Goal: Browse casually

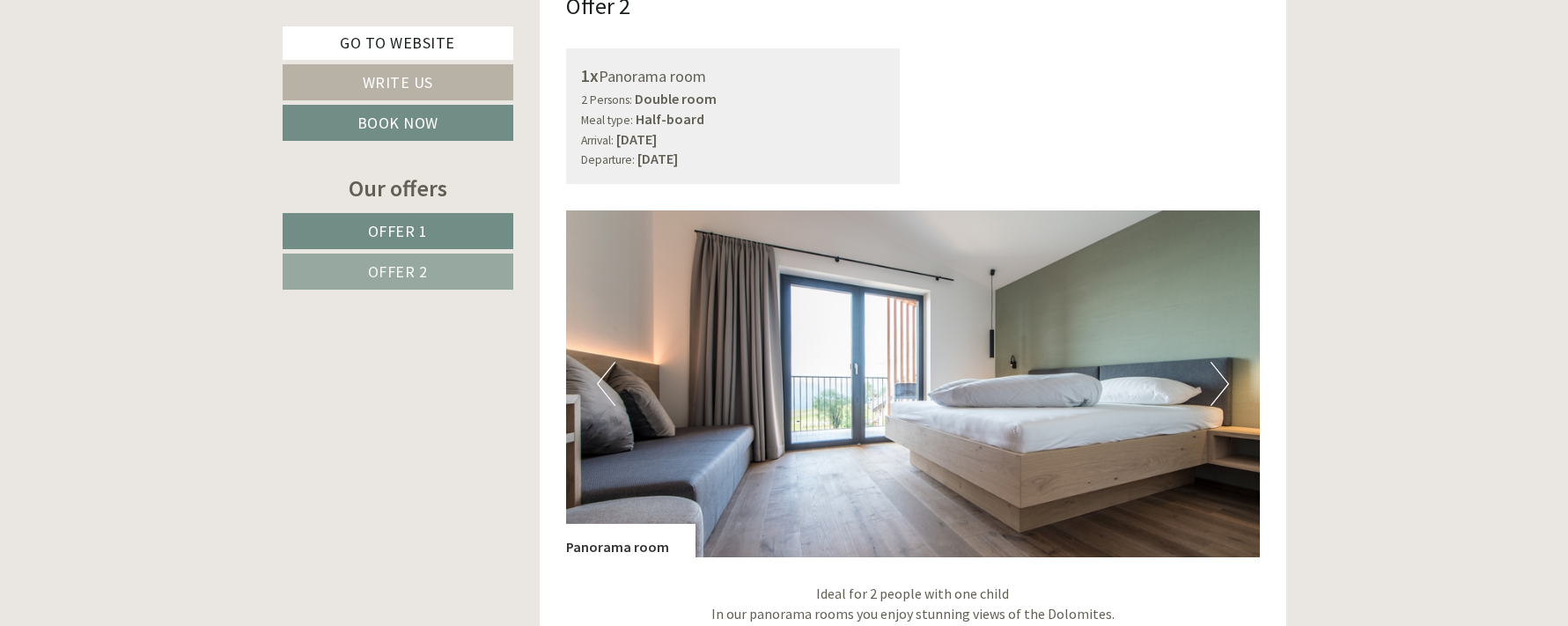
scroll to position [2507, 0]
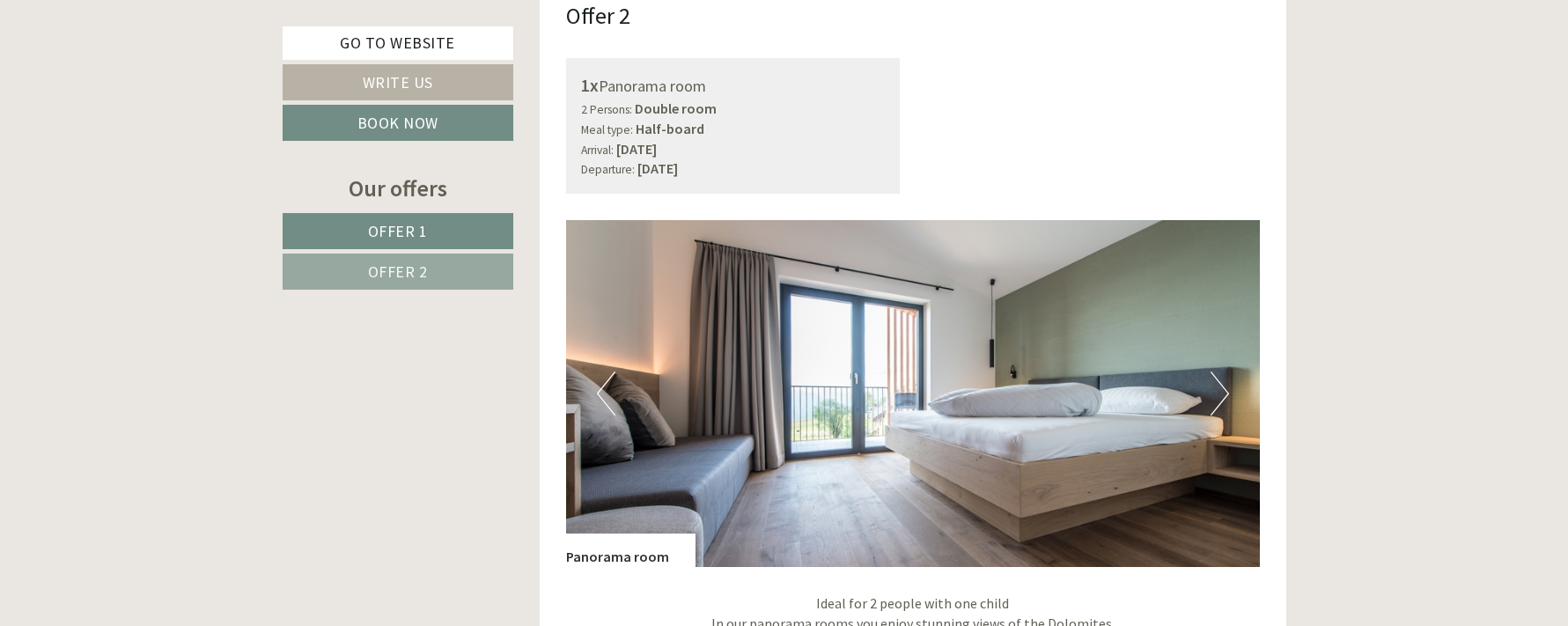
click at [1203, 384] on img at bounding box center [912, 393] width 694 height 347
click at [1217, 395] on button "Next" at bounding box center [1219, 394] width 18 height 44
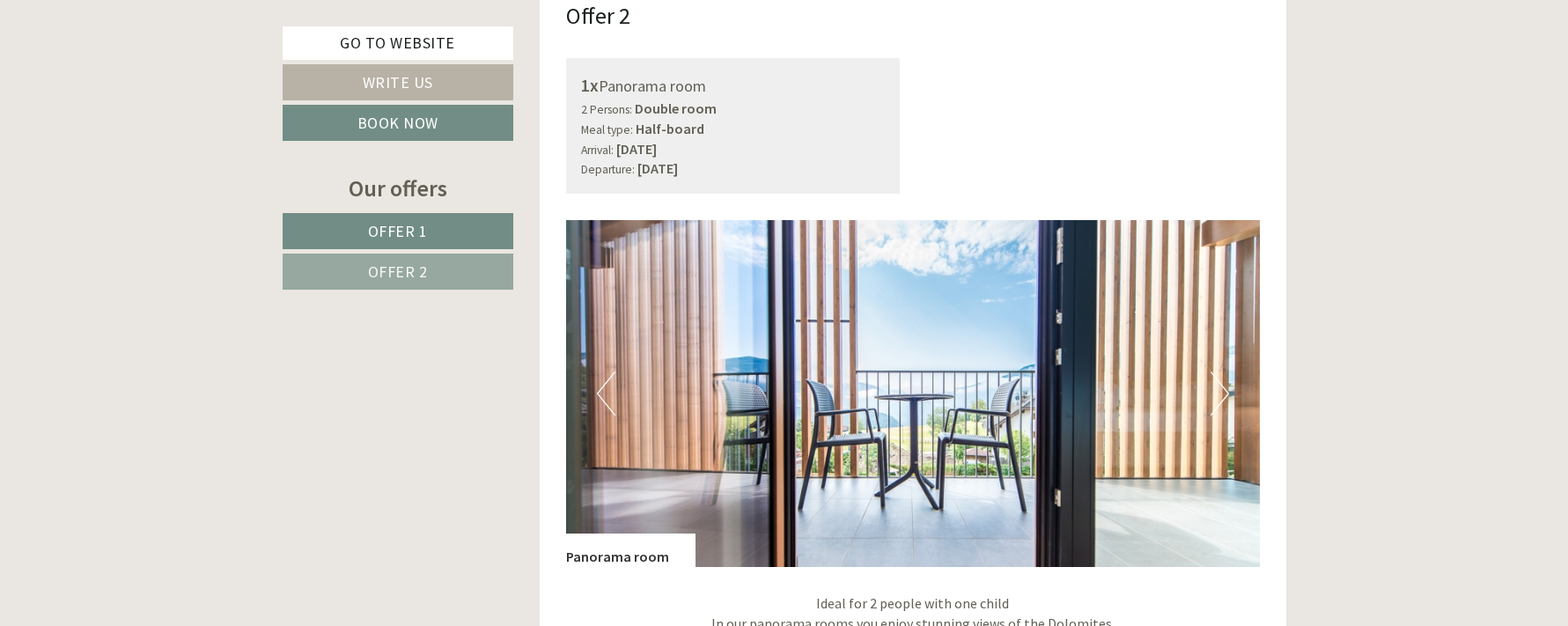
click at [1230, 394] on img at bounding box center [912, 393] width 694 height 347
click at [1226, 394] on button "Next" at bounding box center [1219, 394] width 18 height 44
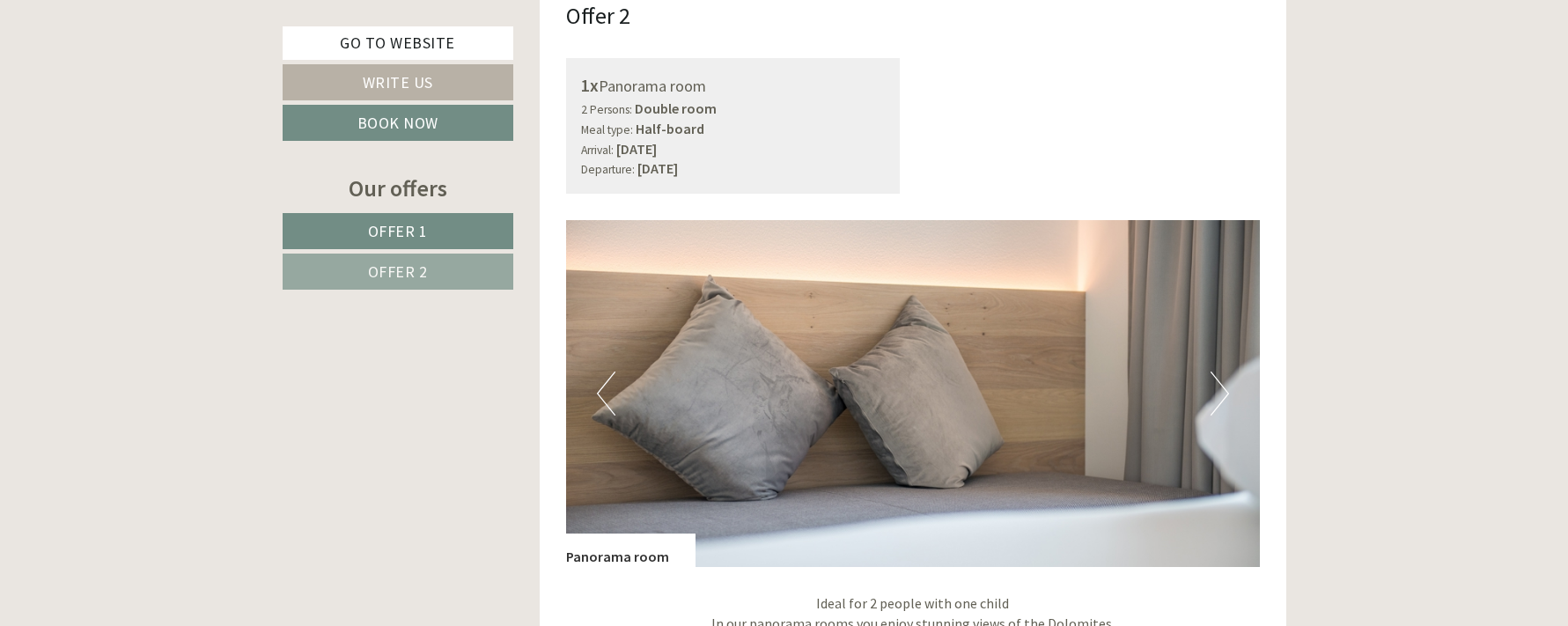
click at [1226, 394] on button "Next" at bounding box center [1219, 394] width 18 height 44
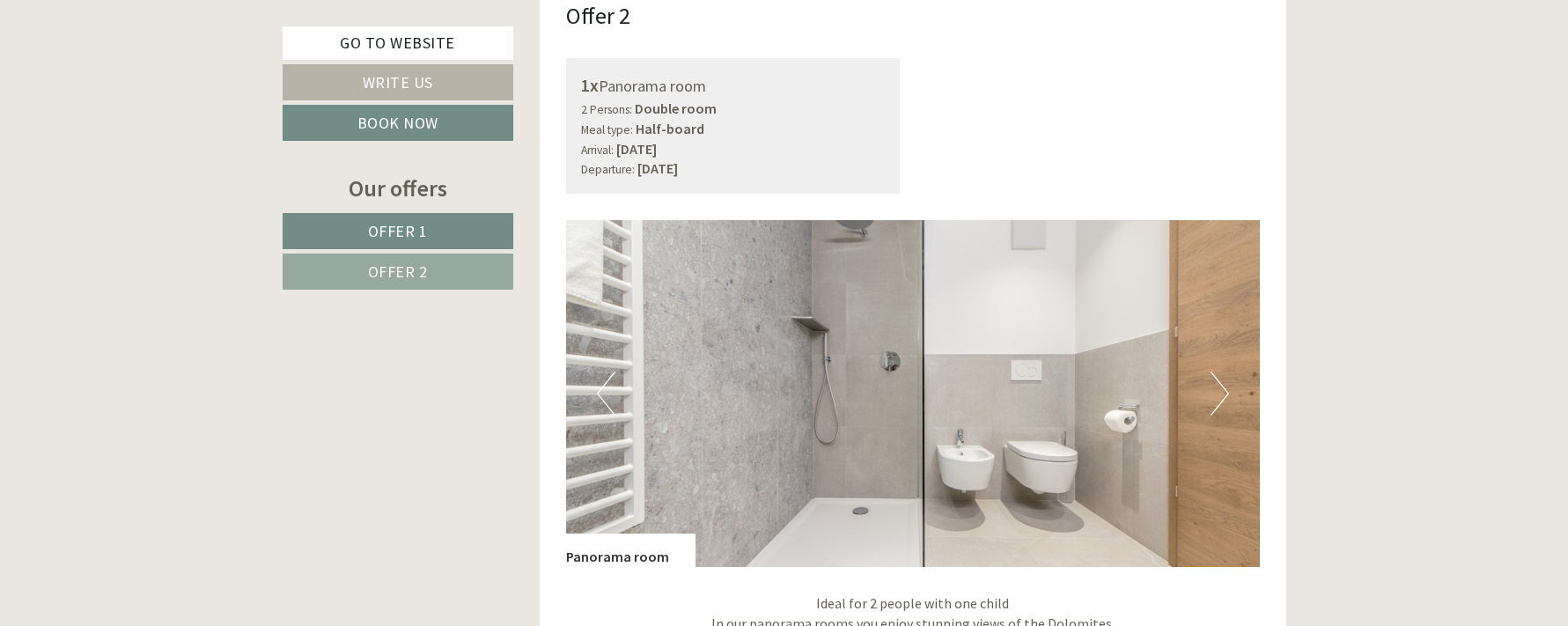
click at [1226, 394] on button "Next" at bounding box center [1219, 394] width 18 height 44
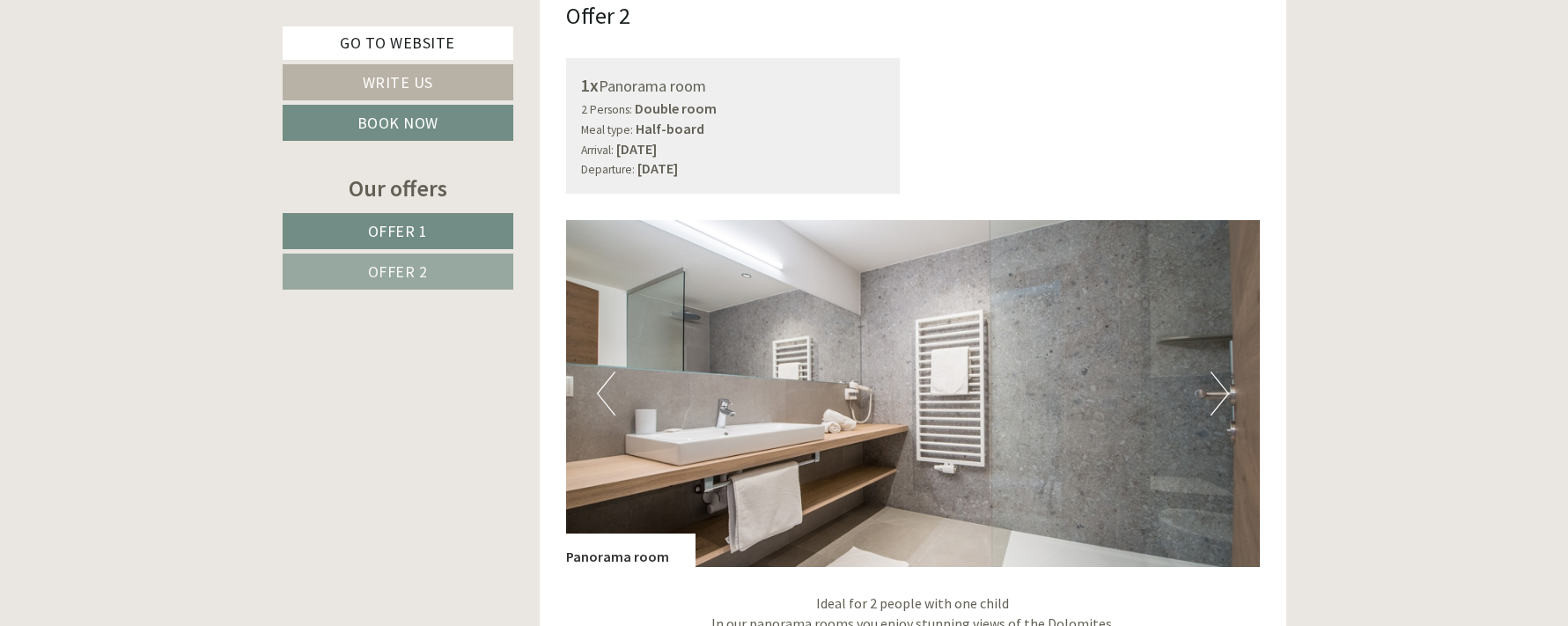
click at [1226, 394] on button "Next" at bounding box center [1219, 394] width 18 height 44
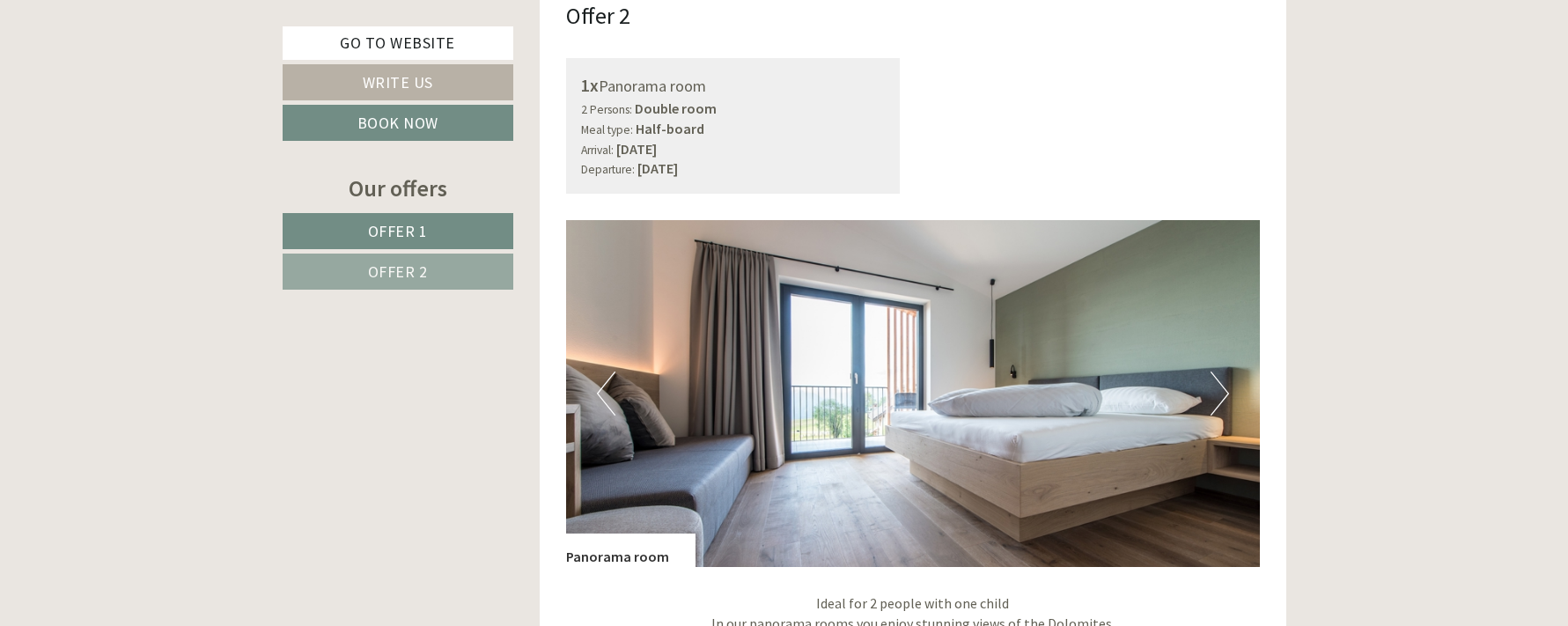
click at [1226, 394] on button "Next" at bounding box center [1219, 394] width 18 height 44
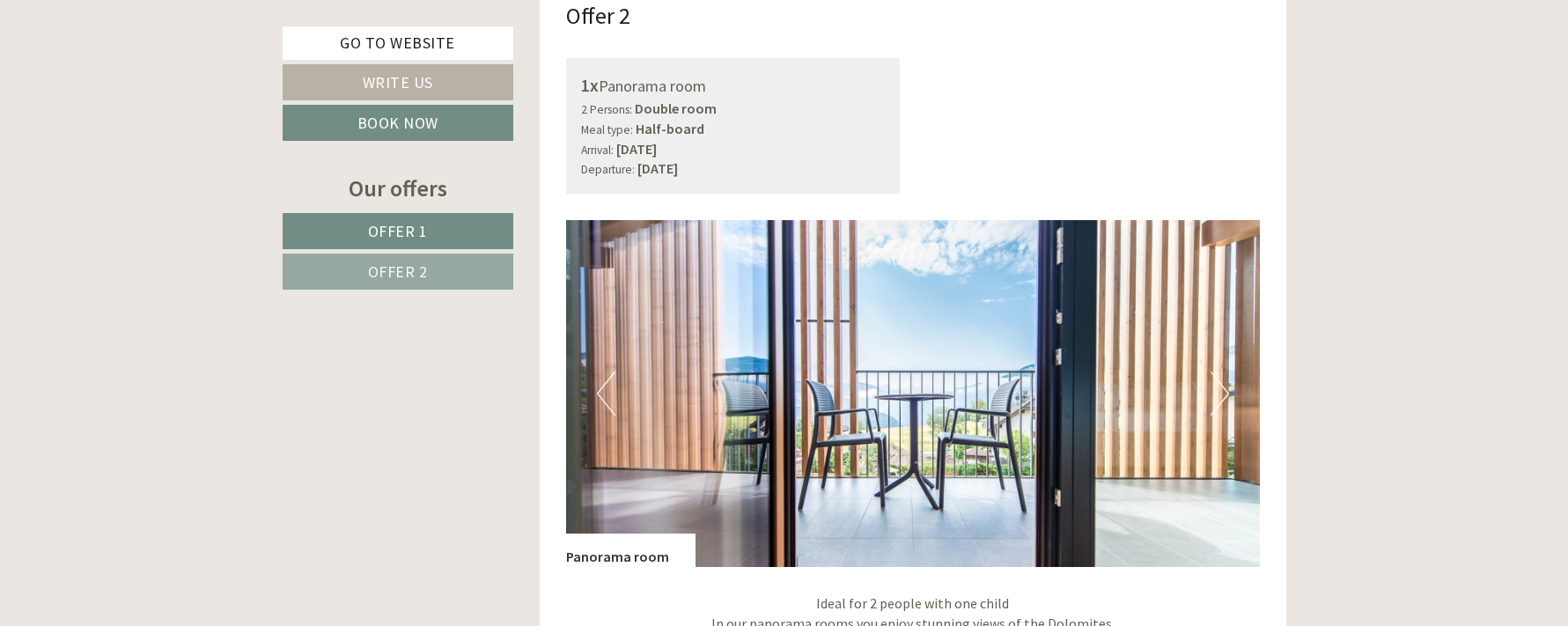
click at [1226, 394] on button "Next" at bounding box center [1219, 394] width 18 height 44
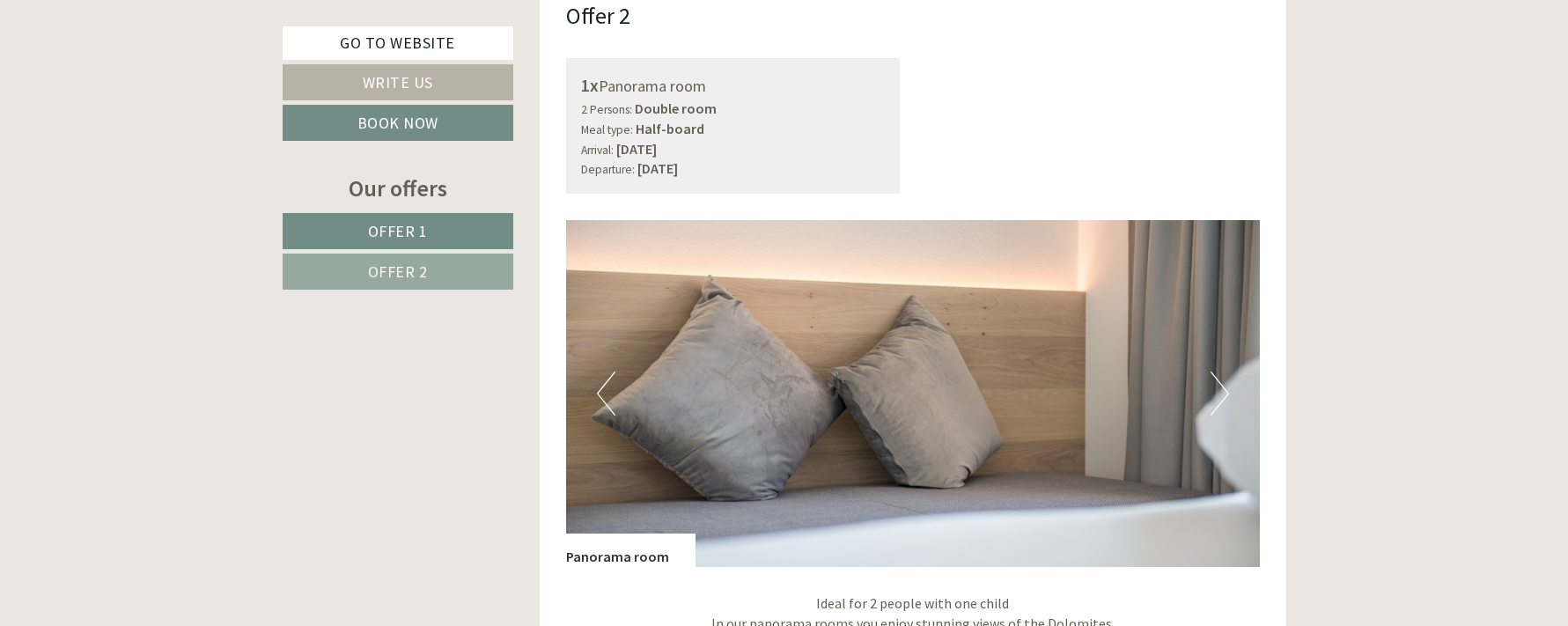
click at [1226, 394] on button "Next" at bounding box center [1219, 394] width 18 height 44
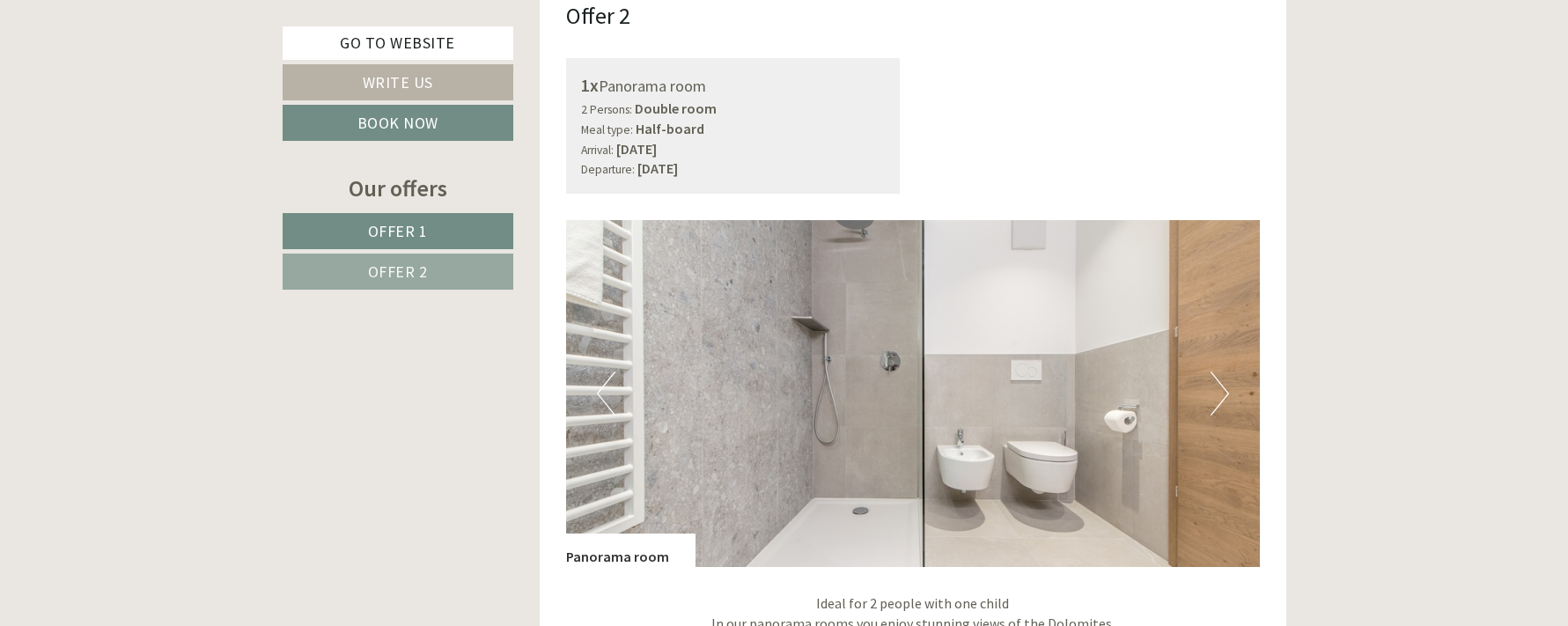
click at [1226, 394] on button "Next" at bounding box center [1219, 394] width 18 height 44
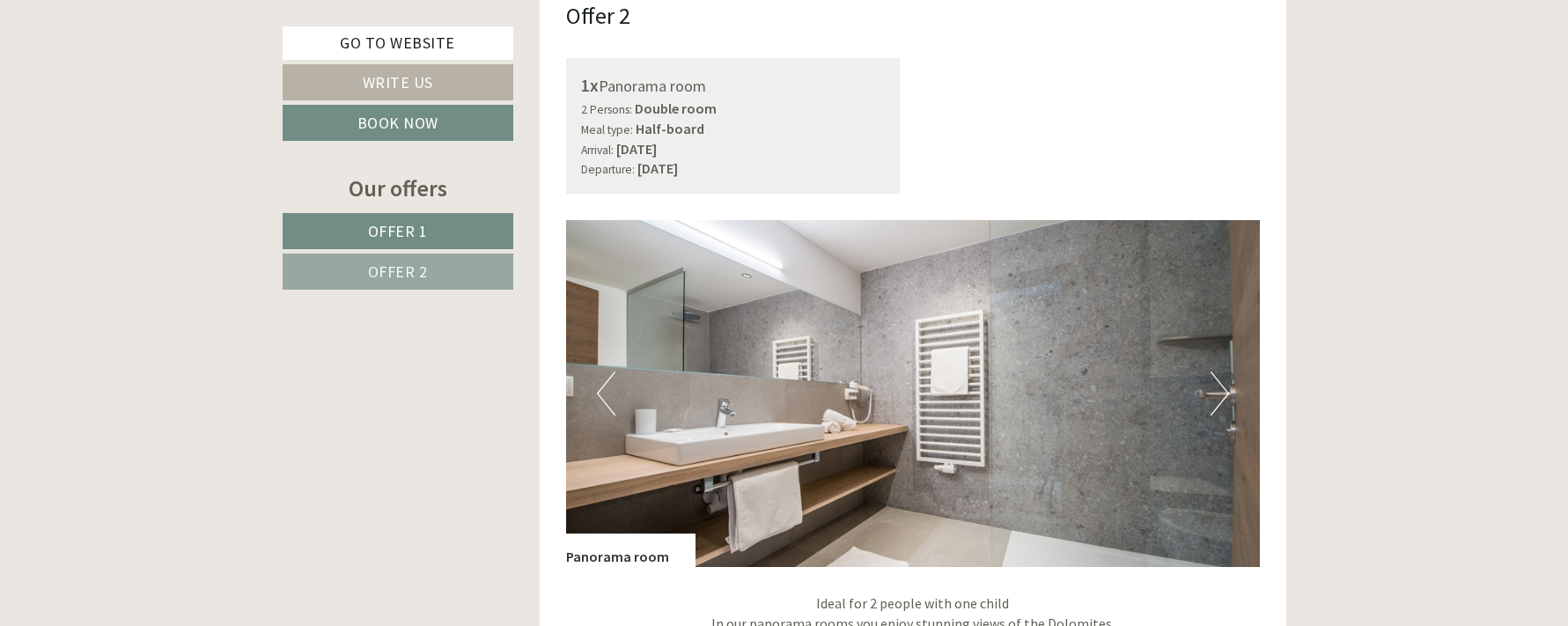
click at [1226, 394] on button "Next" at bounding box center [1219, 394] width 18 height 44
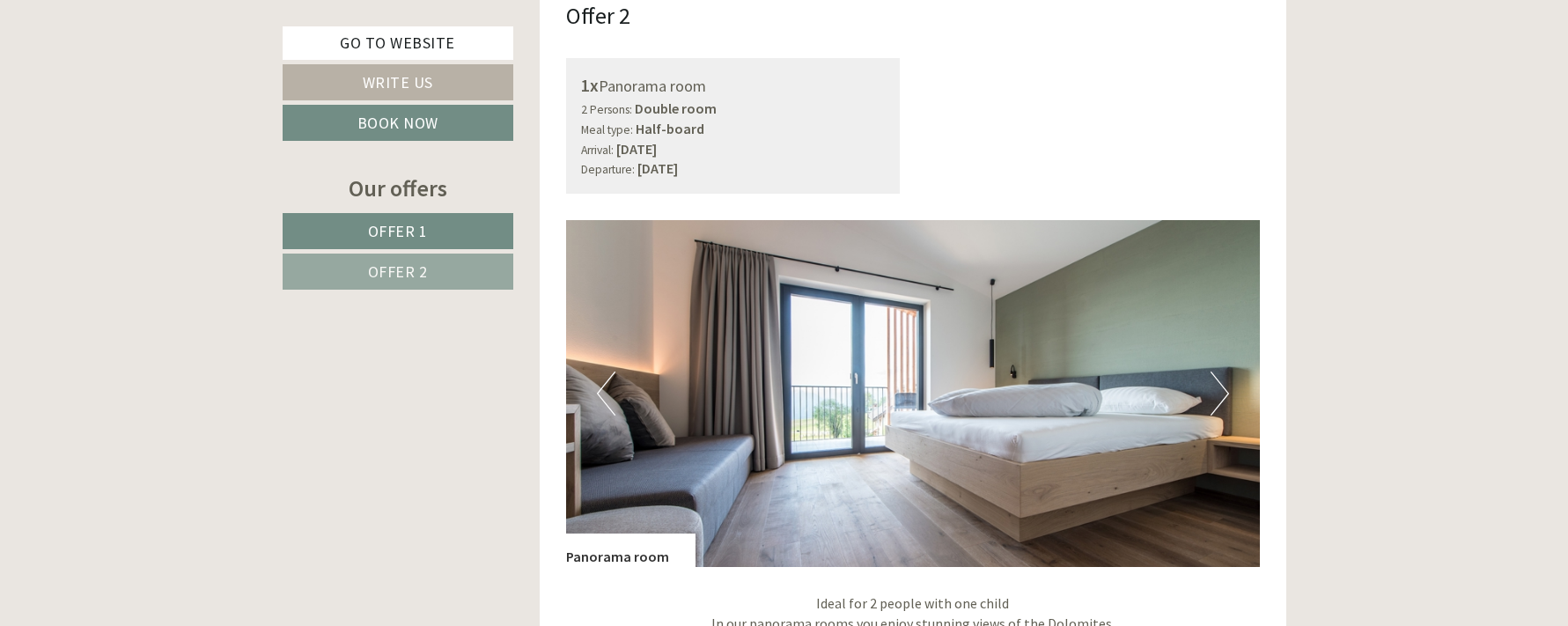
click at [1226, 394] on button "Next" at bounding box center [1219, 394] width 18 height 44
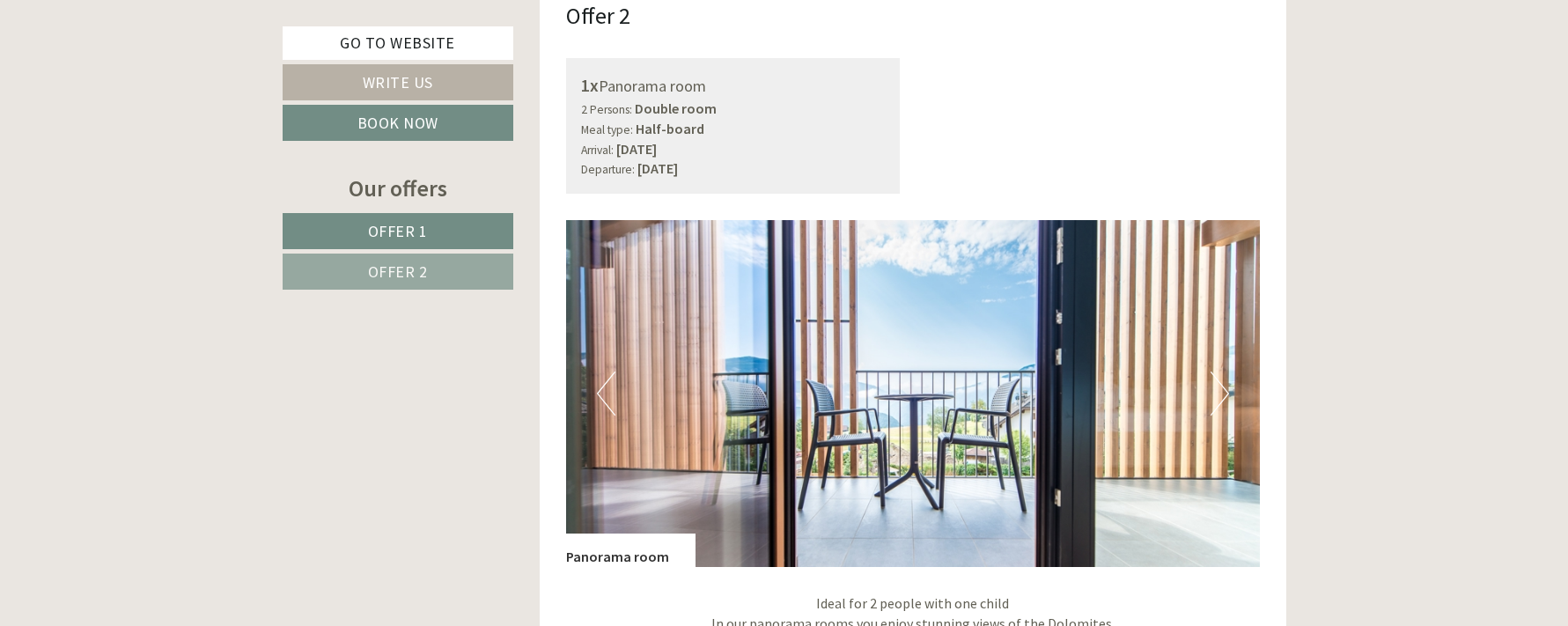
click at [1226, 394] on button "Next" at bounding box center [1219, 394] width 18 height 44
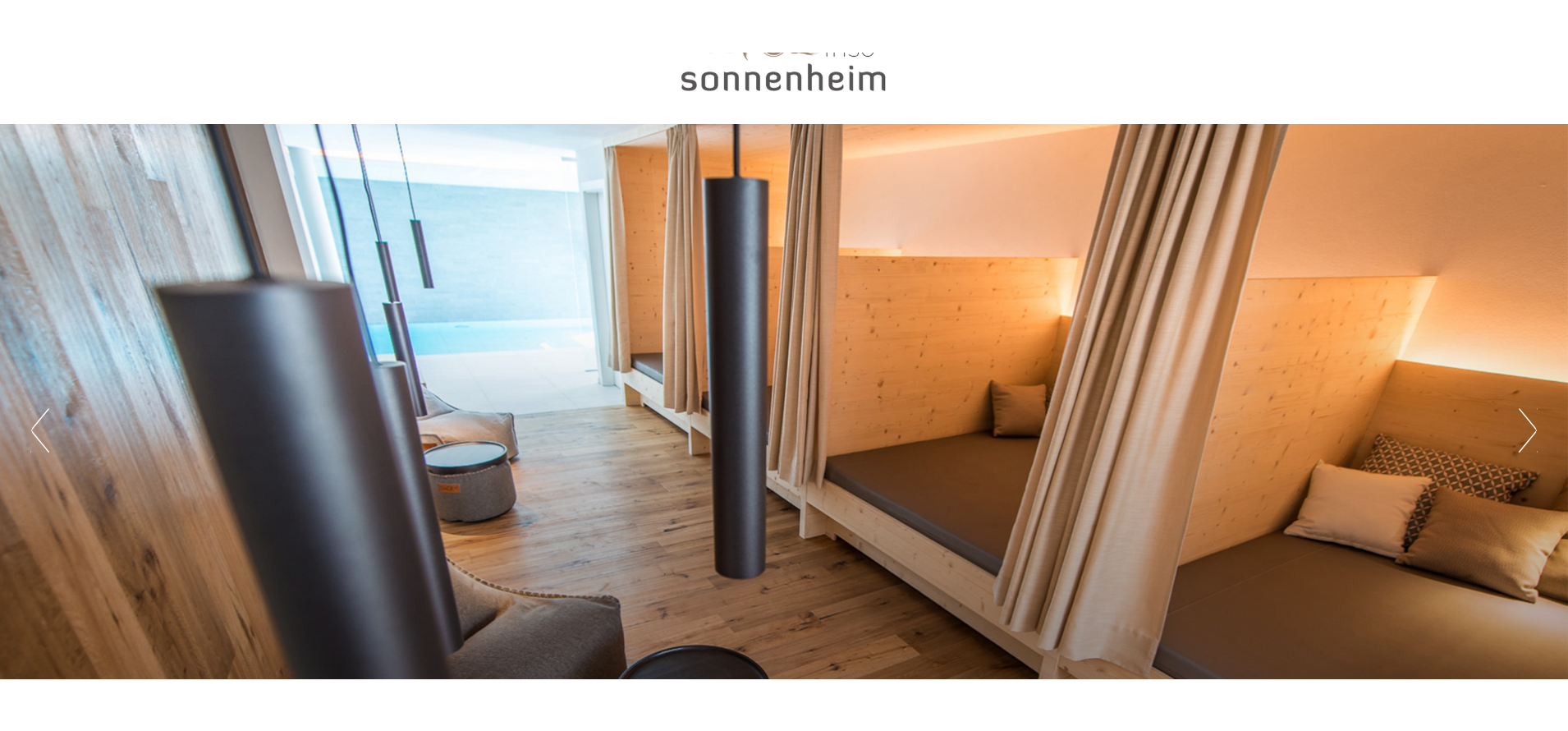
scroll to position [0, 0]
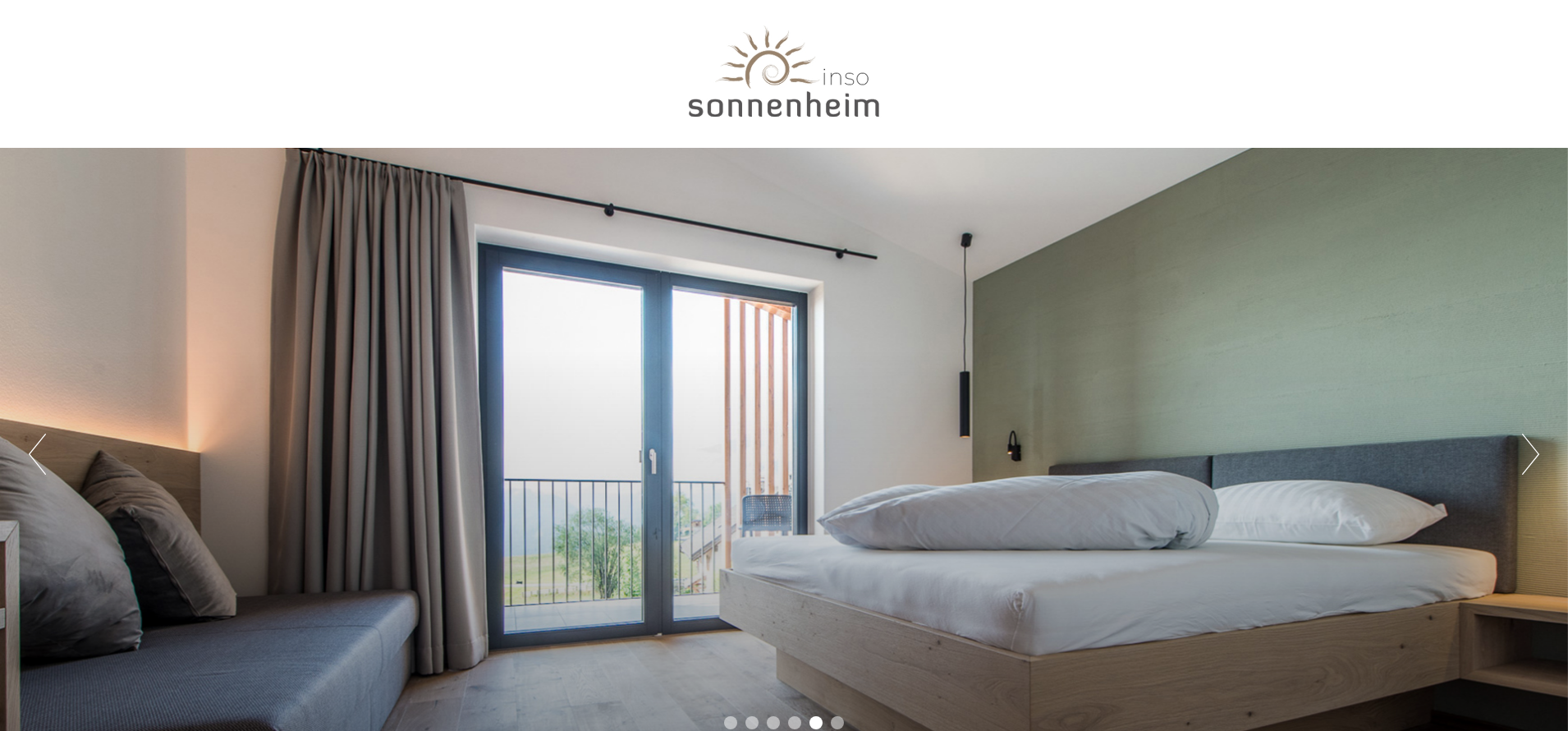
click at [1461, 454] on button "Next" at bounding box center [1530, 455] width 17 height 41
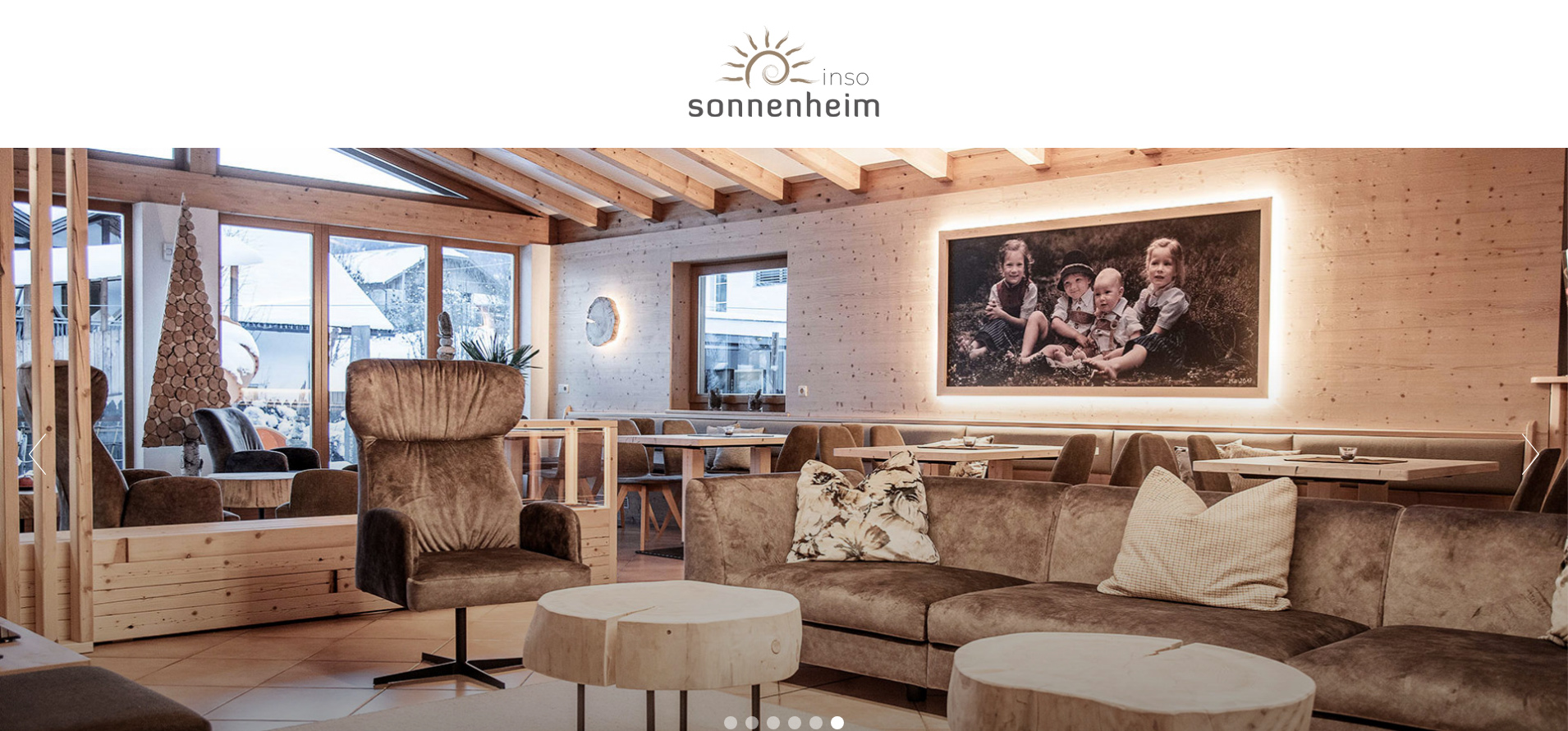
click at [1461, 454] on button "Next" at bounding box center [1530, 455] width 17 height 41
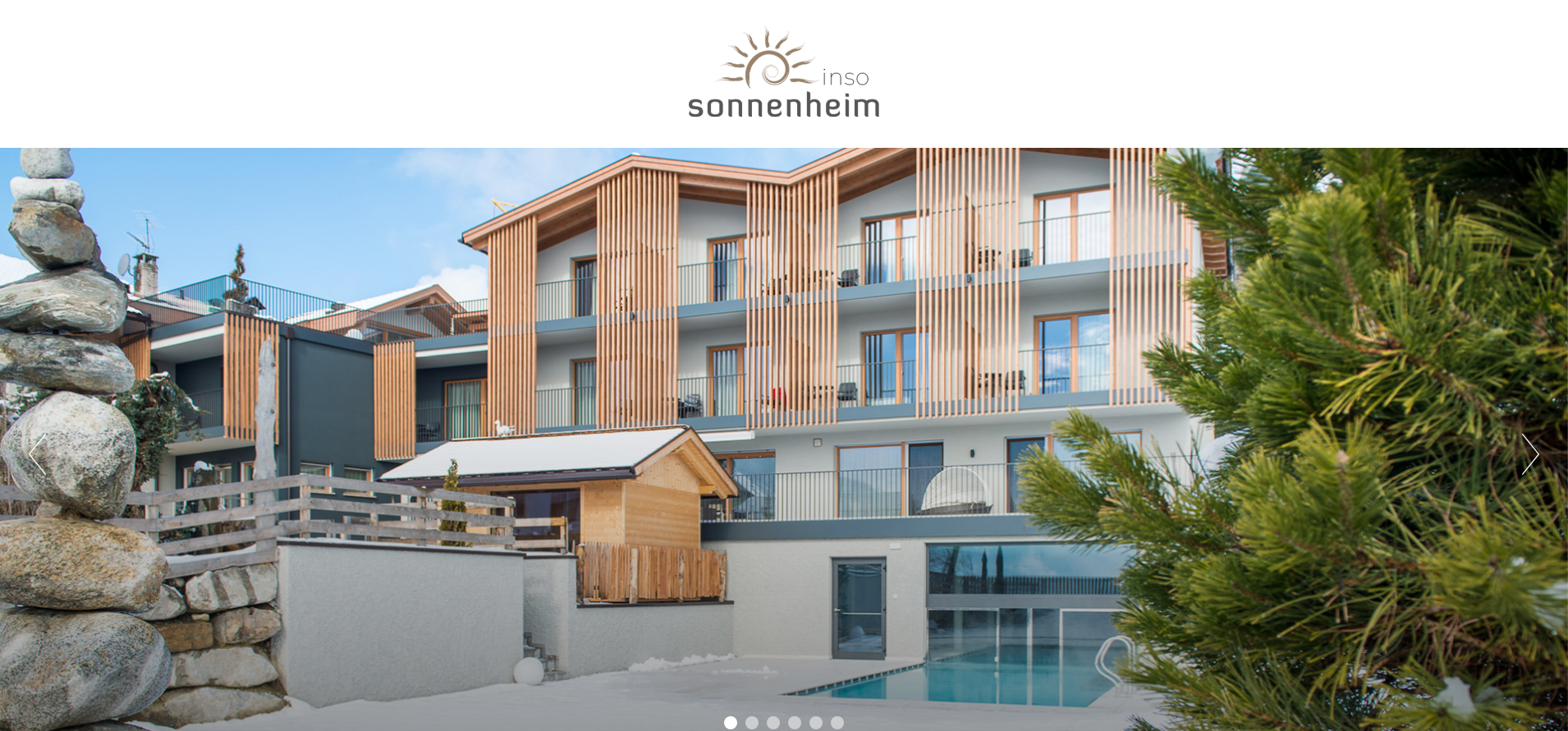
click at [1461, 454] on button "Next" at bounding box center [1530, 455] width 17 height 41
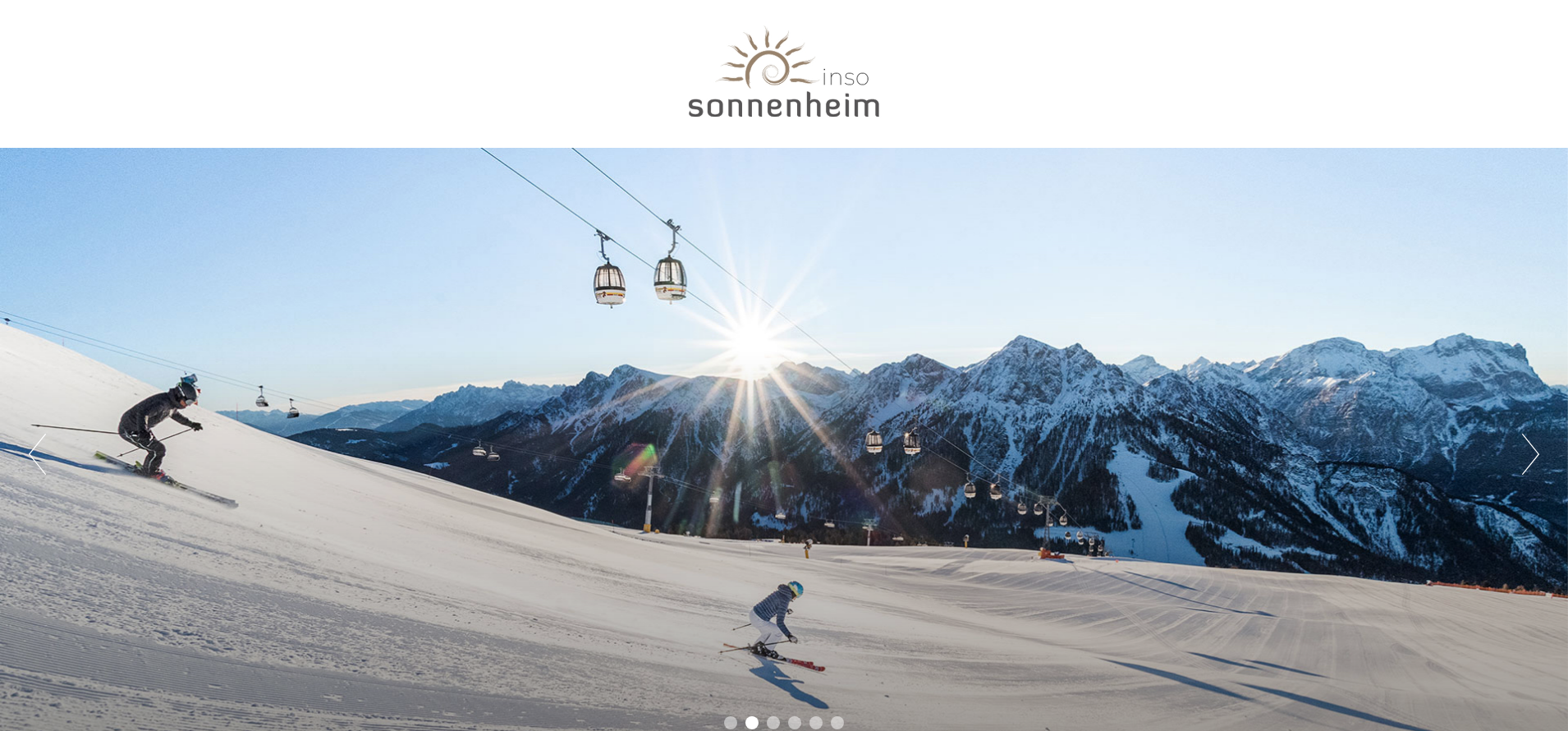
click at [1461, 454] on button "Next" at bounding box center [1530, 455] width 17 height 41
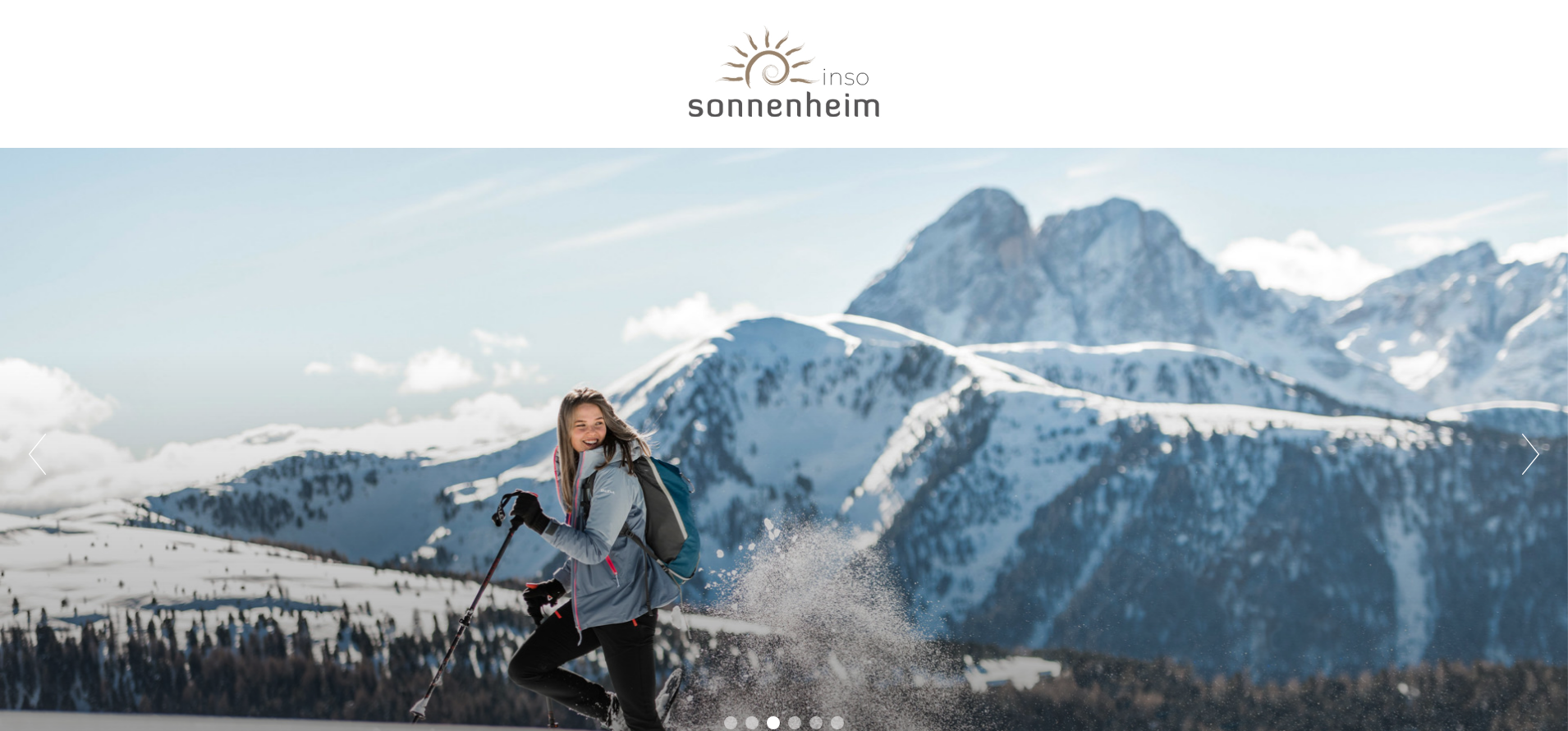
click at [1461, 454] on button "Next" at bounding box center [1530, 455] width 17 height 41
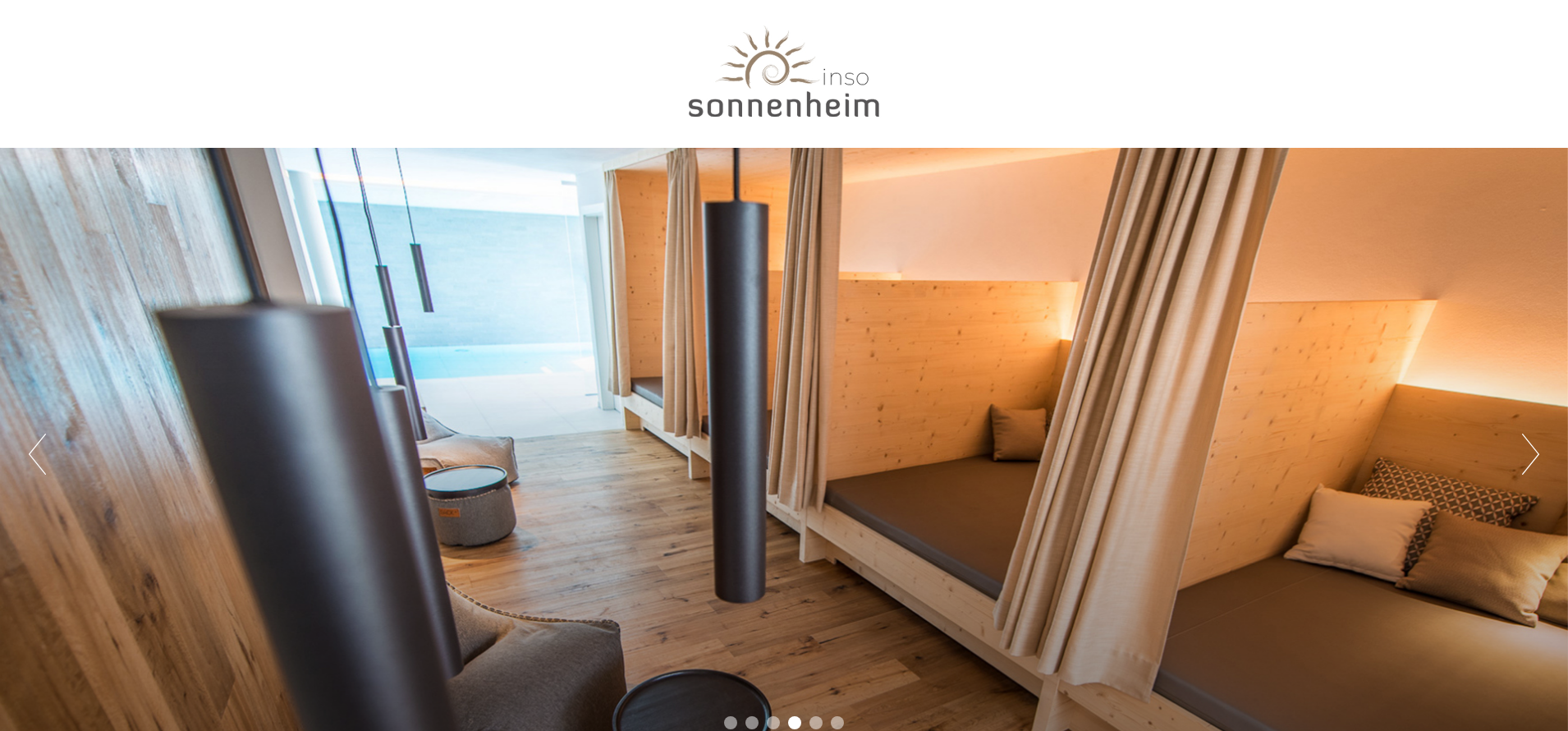
click at [1461, 454] on button "Next" at bounding box center [1530, 455] width 17 height 41
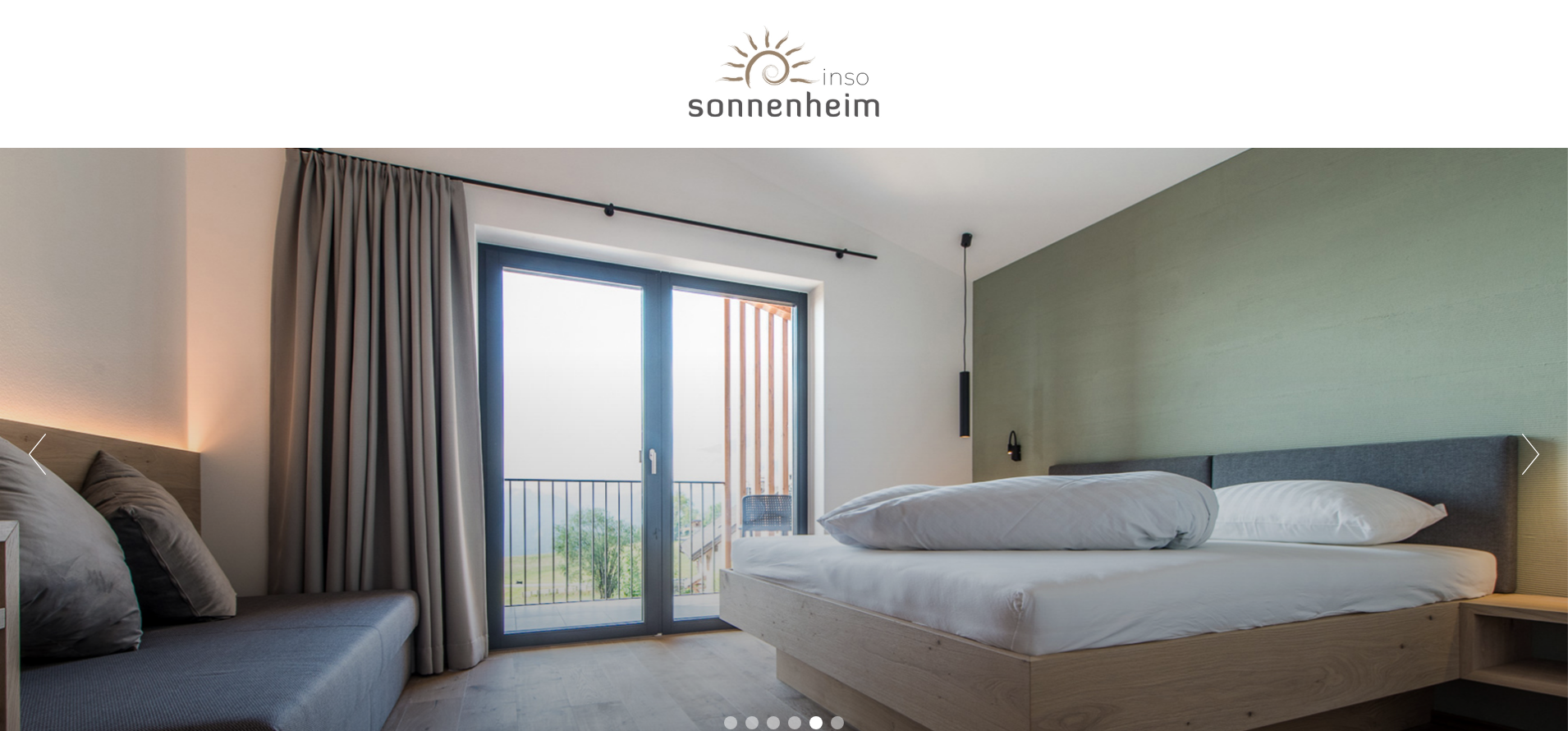
click at [1461, 454] on button "Next" at bounding box center [1530, 455] width 17 height 41
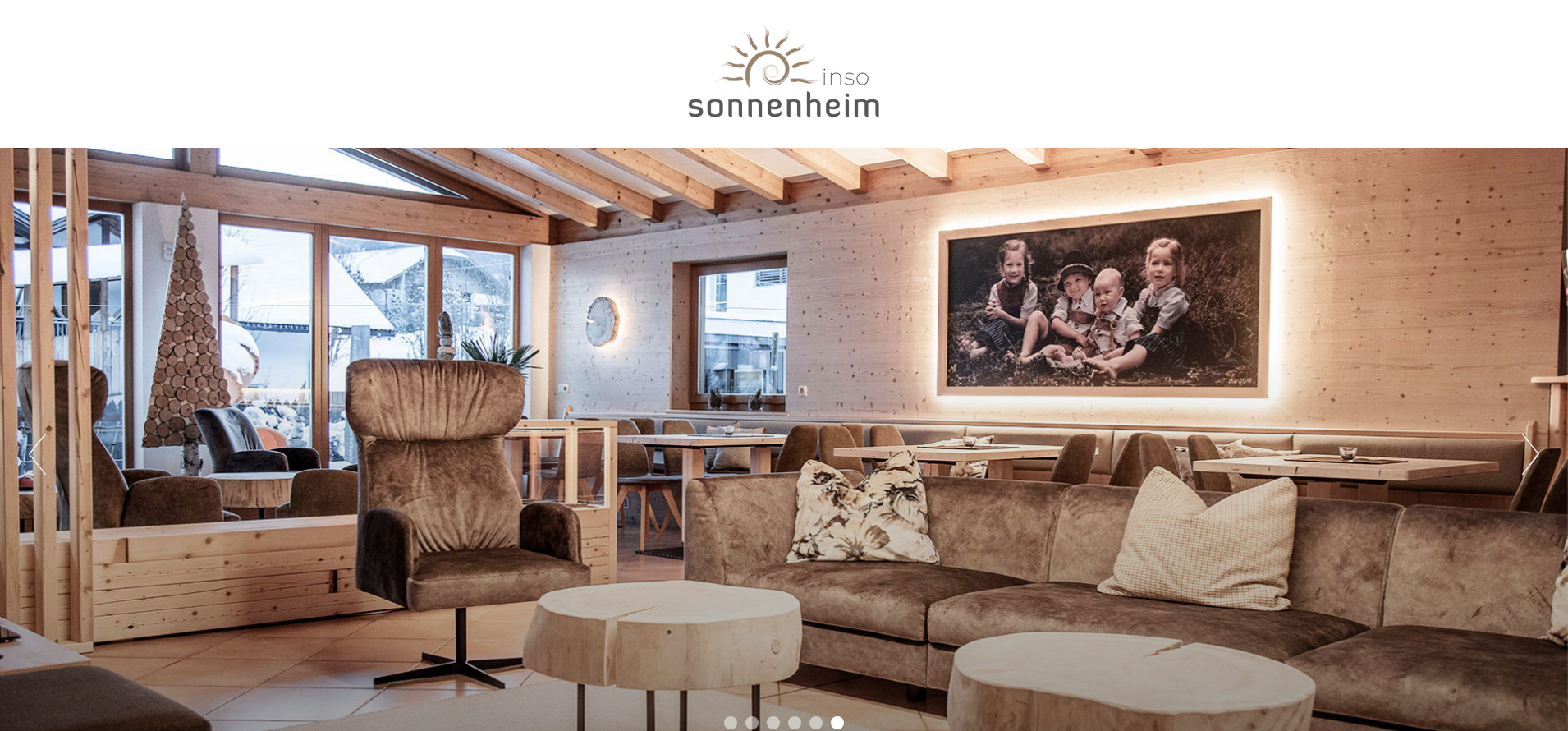
click at [1461, 454] on button "Next" at bounding box center [1530, 455] width 17 height 41
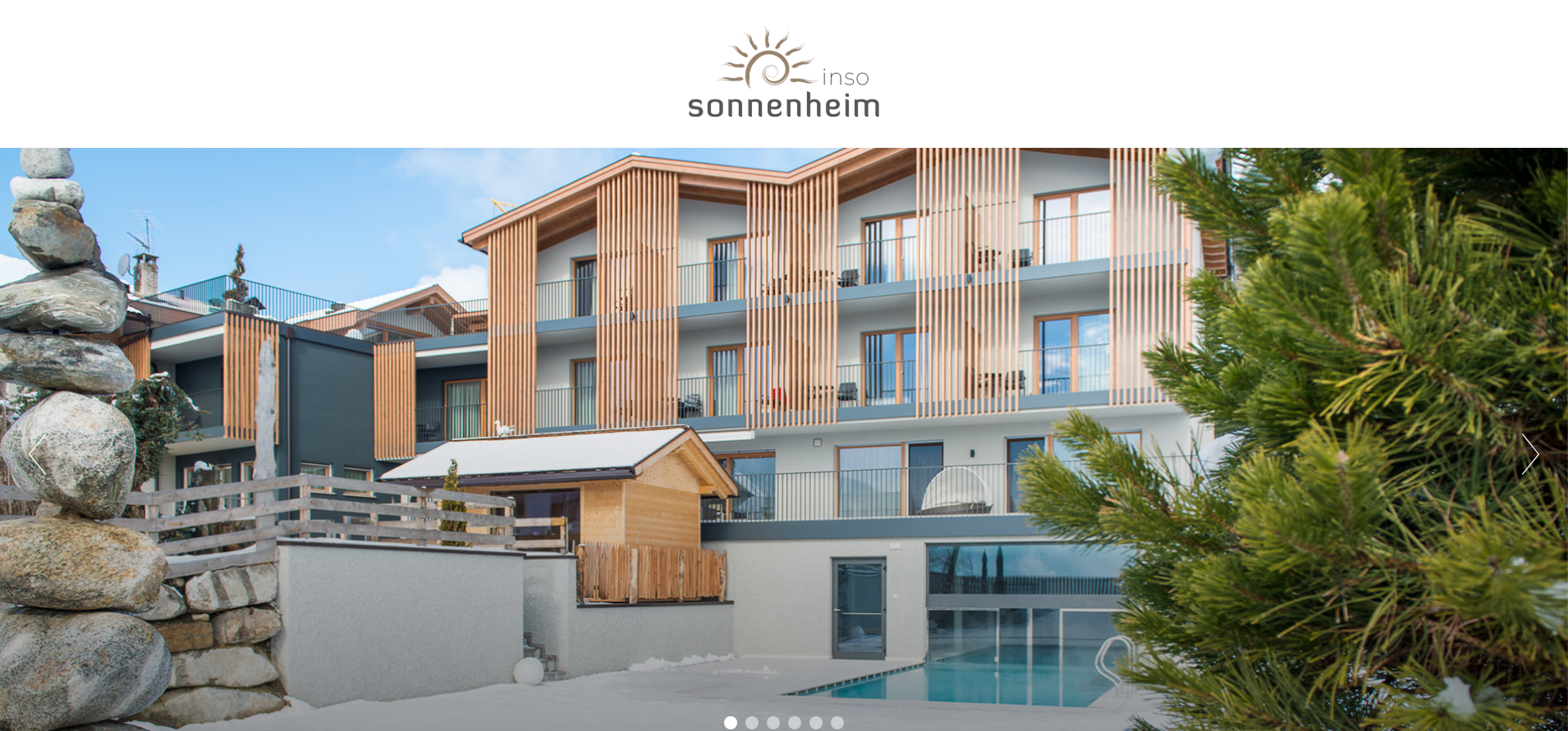
click at [1461, 454] on button "Next" at bounding box center [1530, 455] width 17 height 41
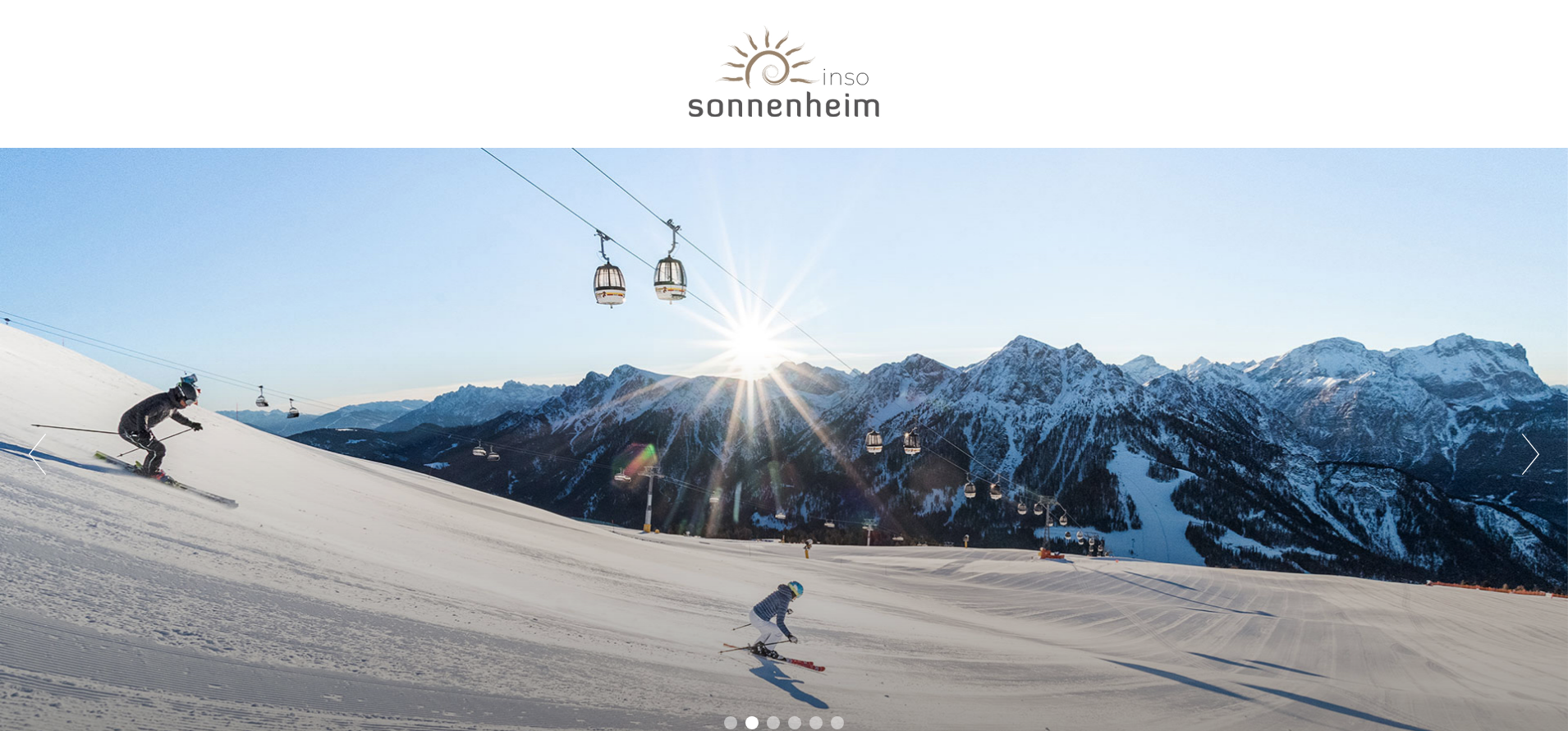
click at [1461, 454] on button "Next" at bounding box center [1530, 455] width 17 height 41
